Goal: Share content

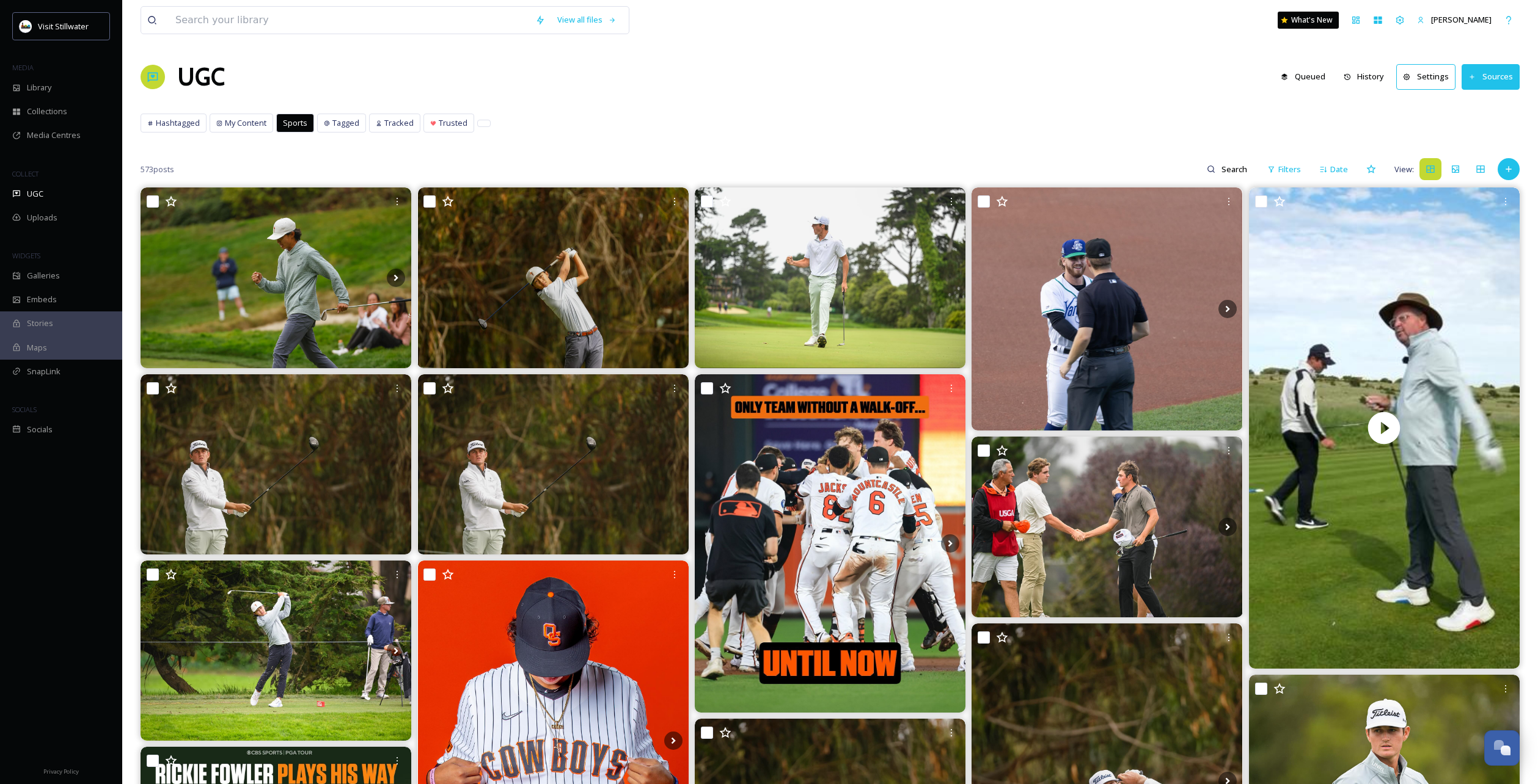
scroll to position [8834, 0]
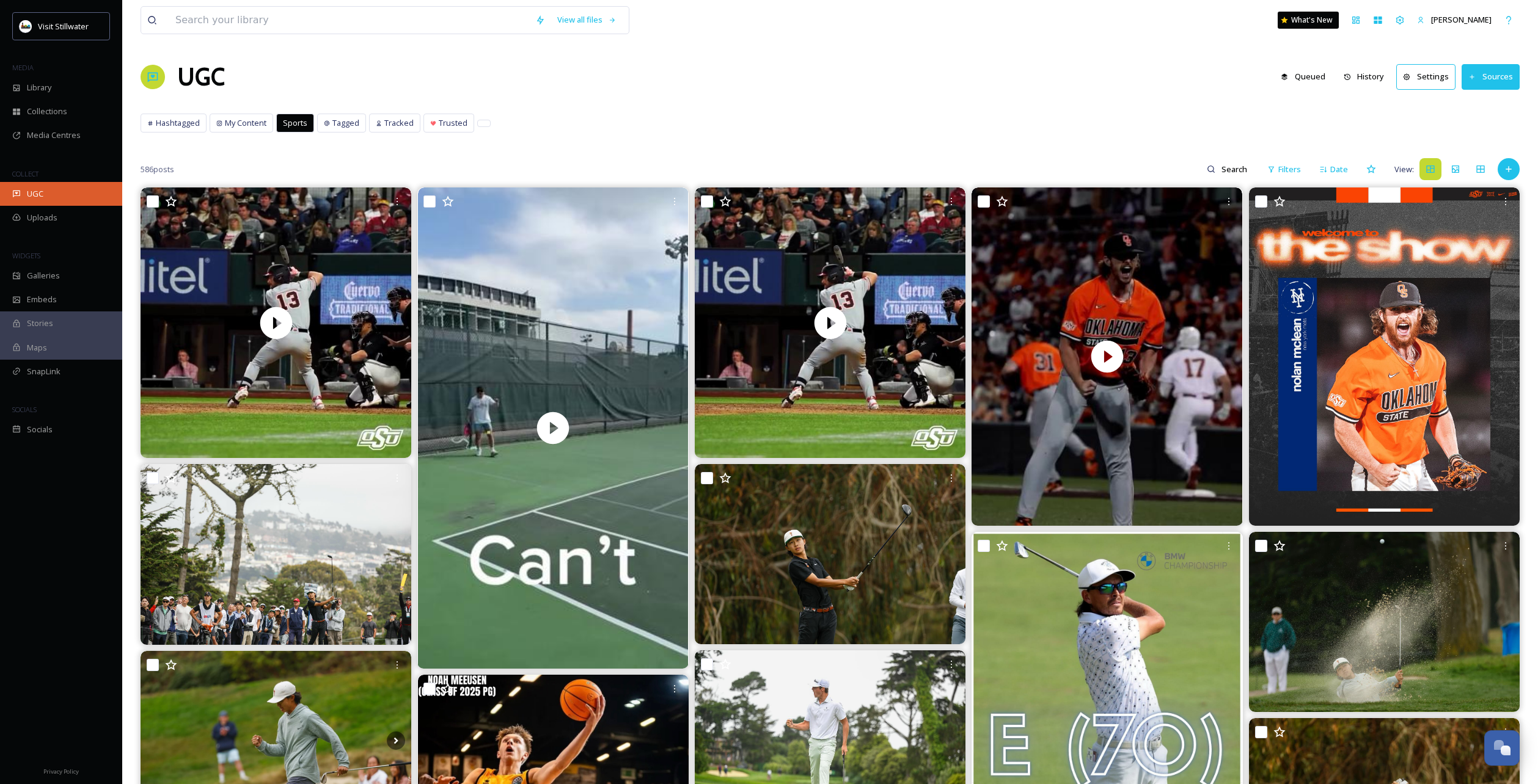
click at [31, 192] on span "UGC" at bounding box center [35, 193] width 16 height 12
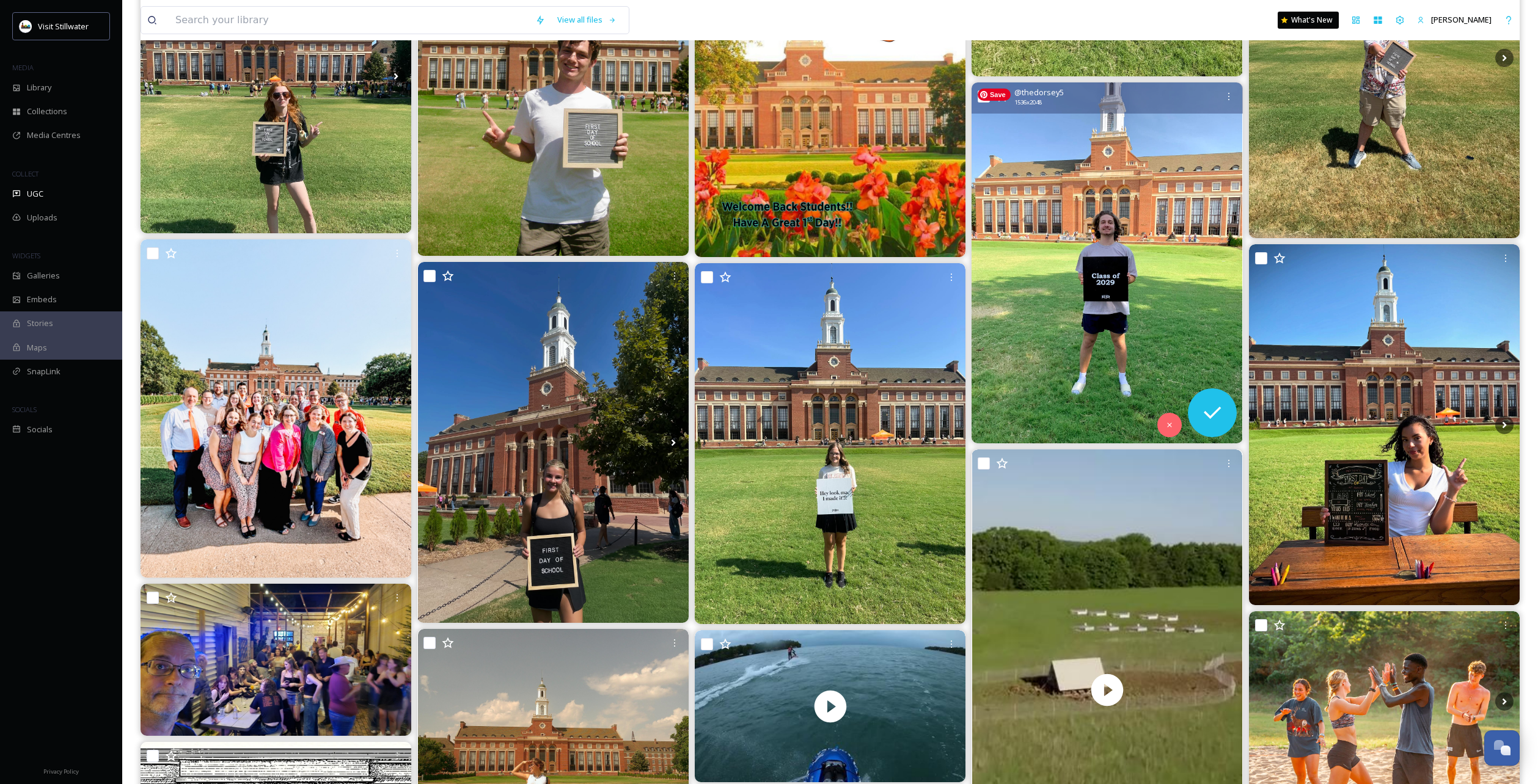
scroll to position [1326, 0]
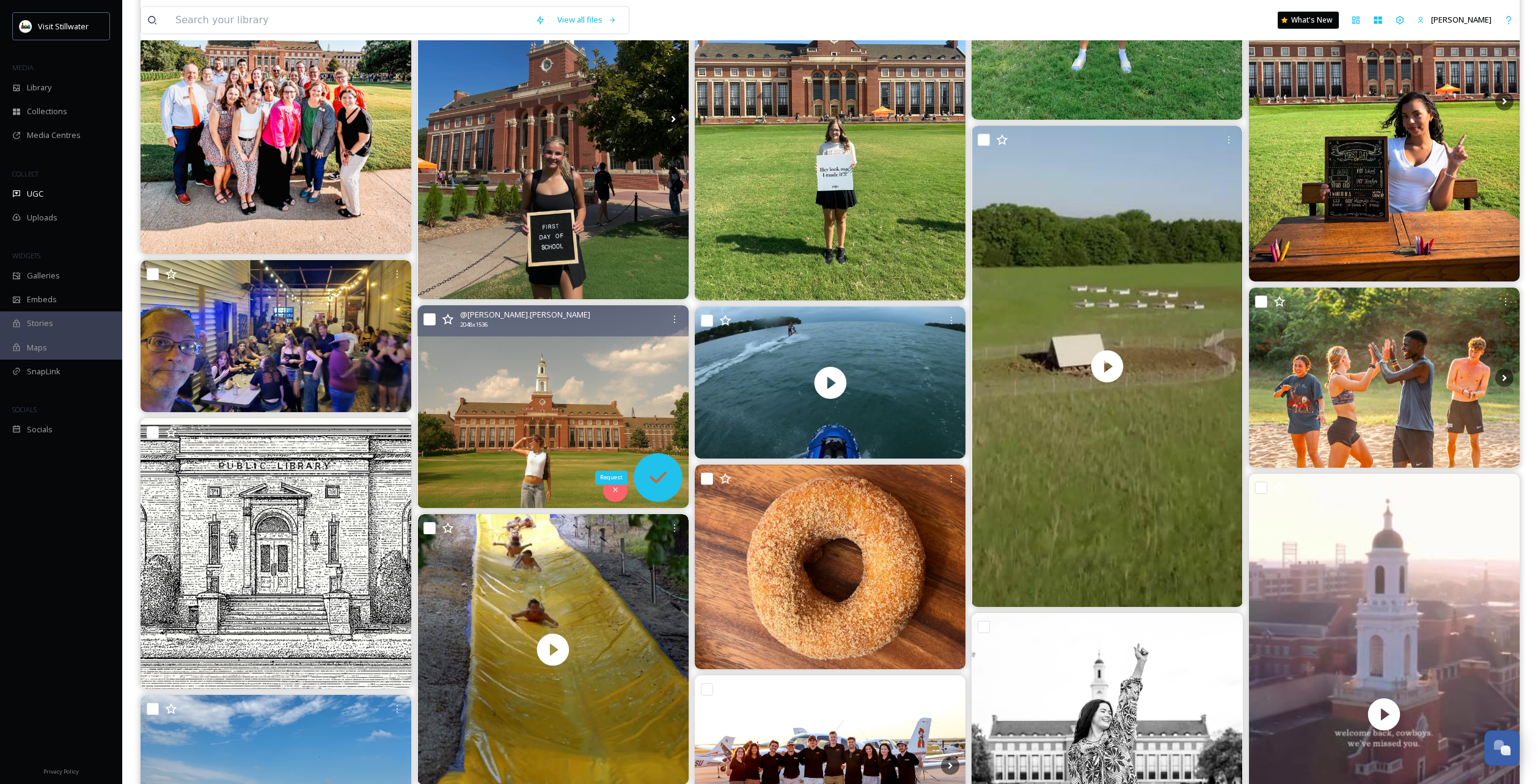
click at [666, 477] on icon at bounding box center [657, 477] width 24 height 24
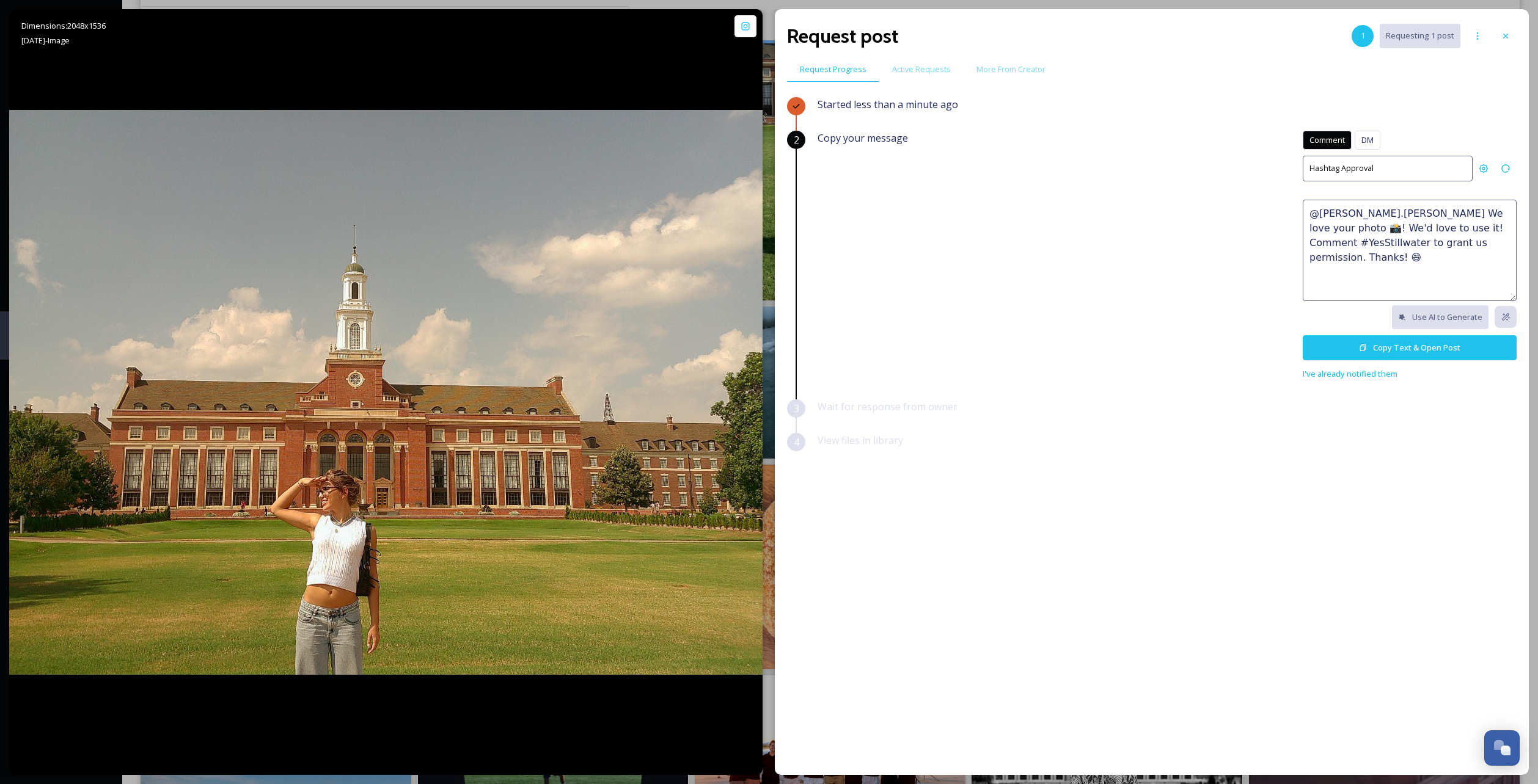
drag, startPoint x: 1496, startPoint y: 243, endPoint x: 1264, endPoint y: 209, distance: 234.5
click at [1264, 209] on div "Copy your message Comment DM Comment DM Hashtag Approval @[PERSON_NAME].[PERSON…" at bounding box center [1167, 255] width 699 height 251
click at [1366, 355] on button "Copy Text & Open Post" at bounding box center [1410, 348] width 214 height 25
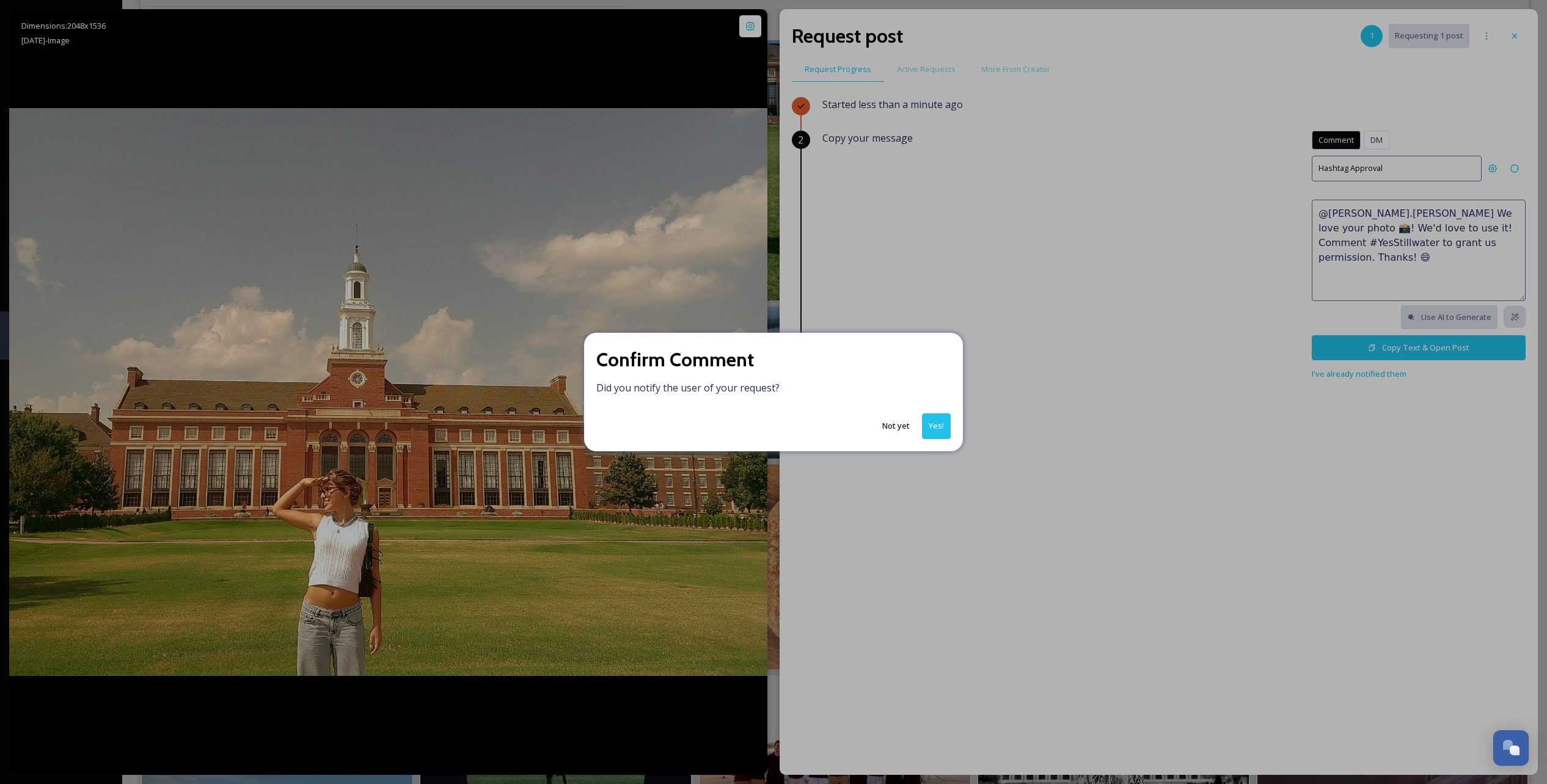
click at [937, 423] on button "Yes!" at bounding box center [936, 426] width 29 height 25
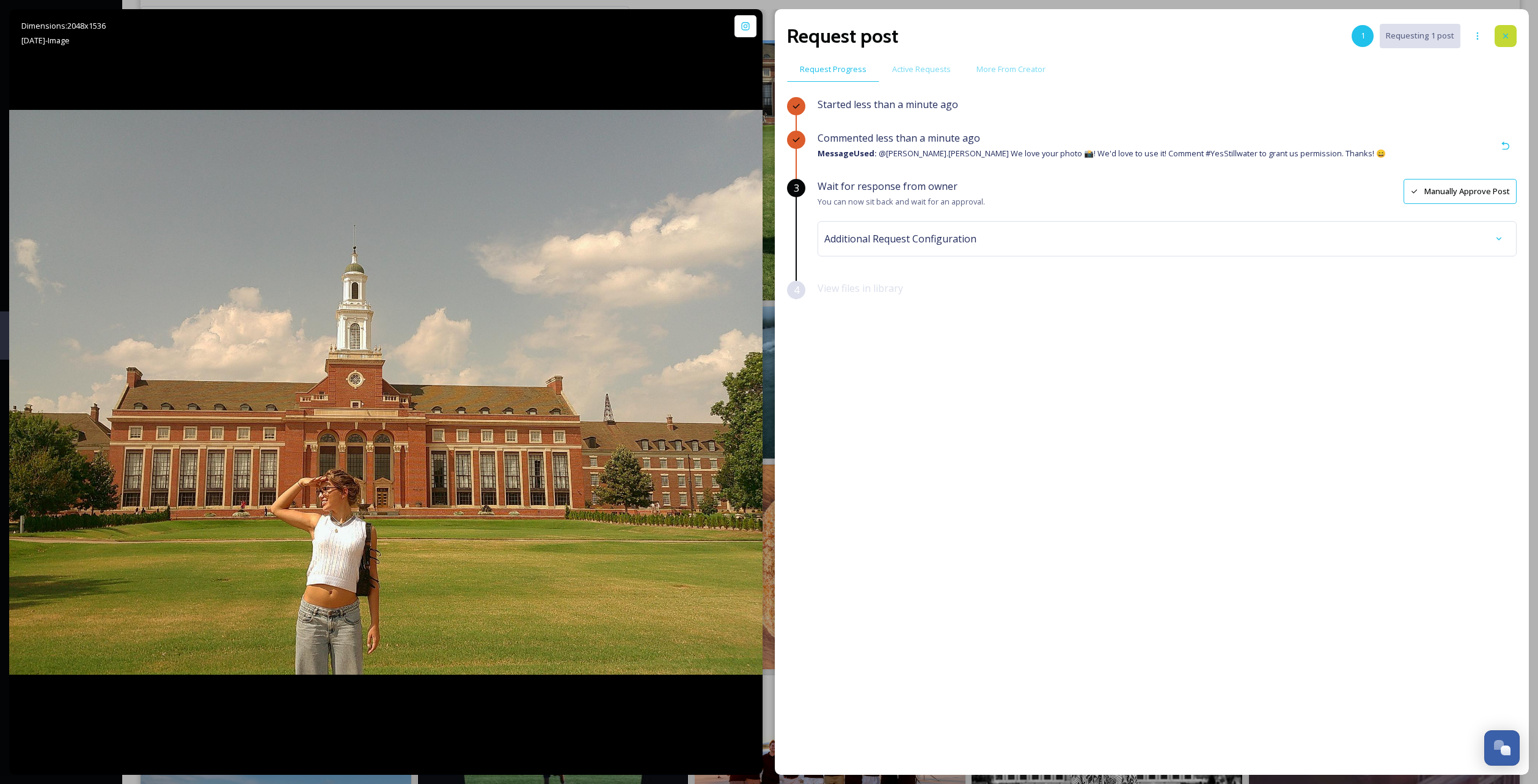
click at [1511, 31] on div at bounding box center [1506, 36] width 22 height 22
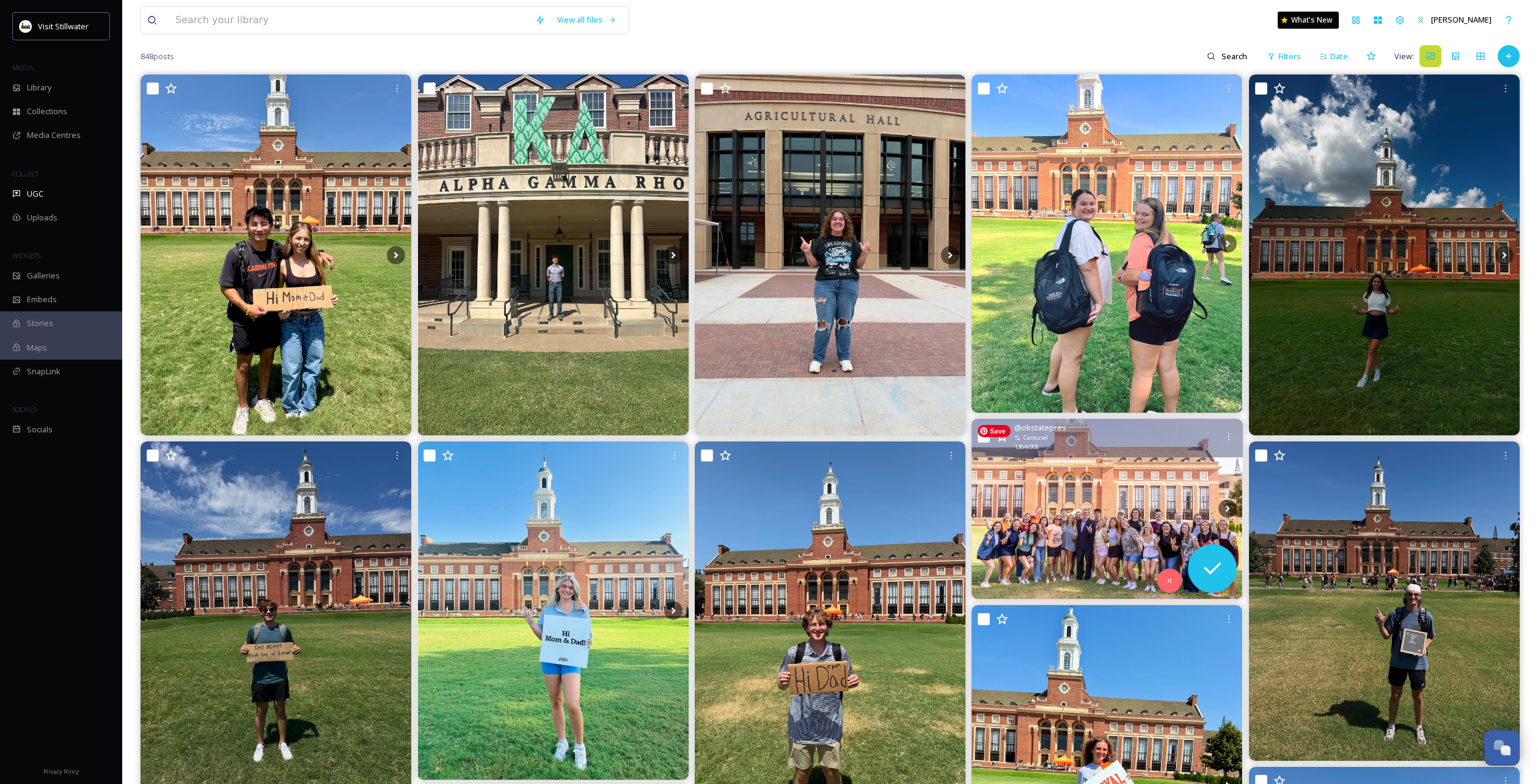
scroll to position [110, 0]
